Goal: Task Accomplishment & Management: Complete application form

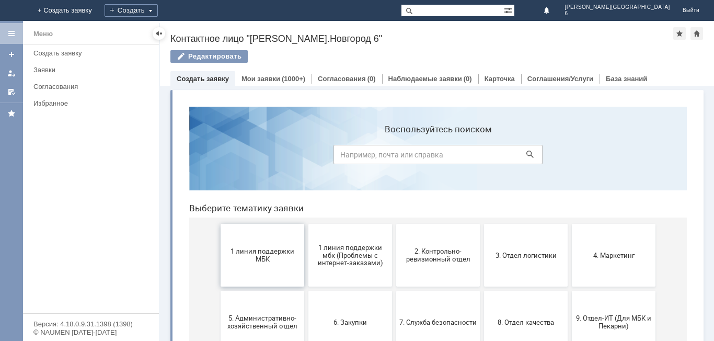
click at [271, 250] on span "1 линия поддержки МБК" at bounding box center [262, 255] width 77 height 16
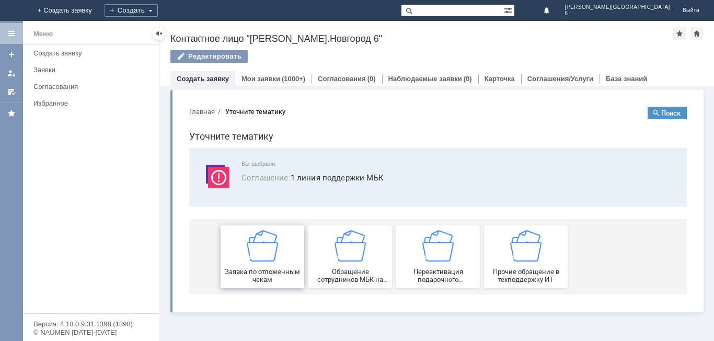
click at [271, 250] on img at bounding box center [262, 245] width 31 height 31
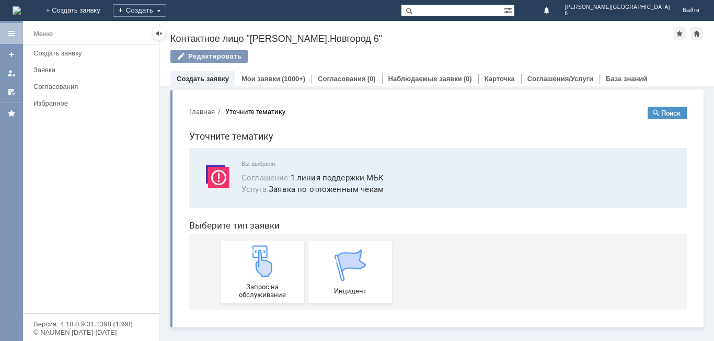
click at [271, 250] on img at bounding box center [262, 260] width 31 height 31
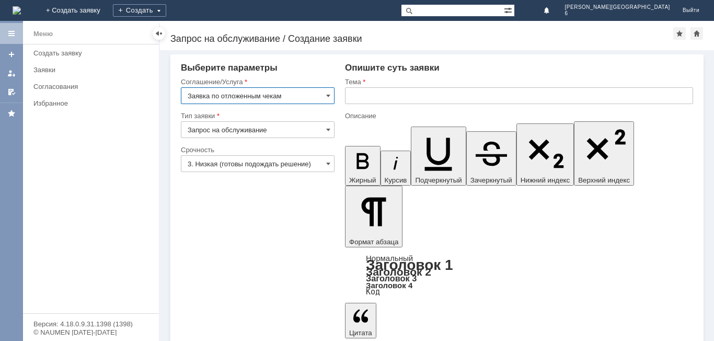
click at [325, 167] on input "3. Низкая (готовы подождать решение)" at bounding box center [258, 163] width 154 height 17
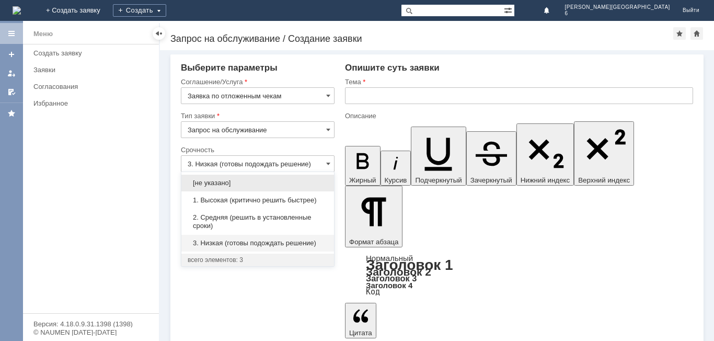
click at [307, 219] on span "2. Средняя (решить в установленные сроки)" at bounding box center [258, 221] width 140 height 17
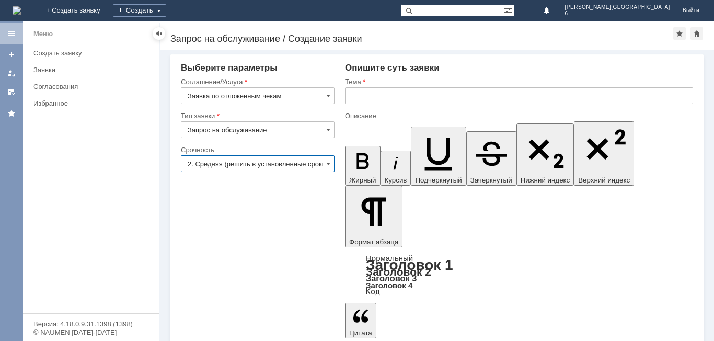
type input "2. Средняя (решить в установленные сроки)"
click at [370, 91] on input "text" at bounding box center [519, 95] width 348 height 17
type input "отл. чек"
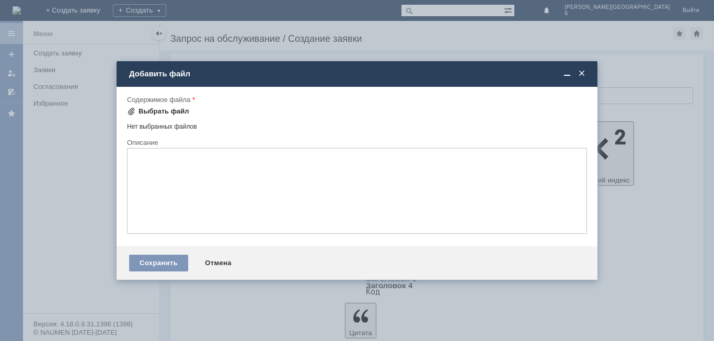
click at [160, 108] on div "Выбрать файл" at bounding box center [163, 111] width 51 height 8
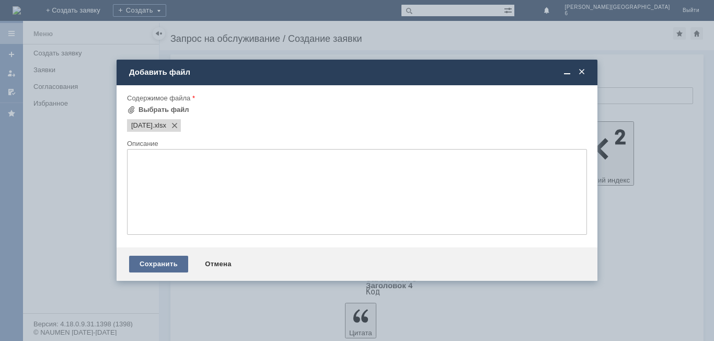
click at [169, 265] on div "Сохранить" at bounding box center [158, 263] width 59 height 17
